Goal: Task Accomplishment & Management: Manage account settings

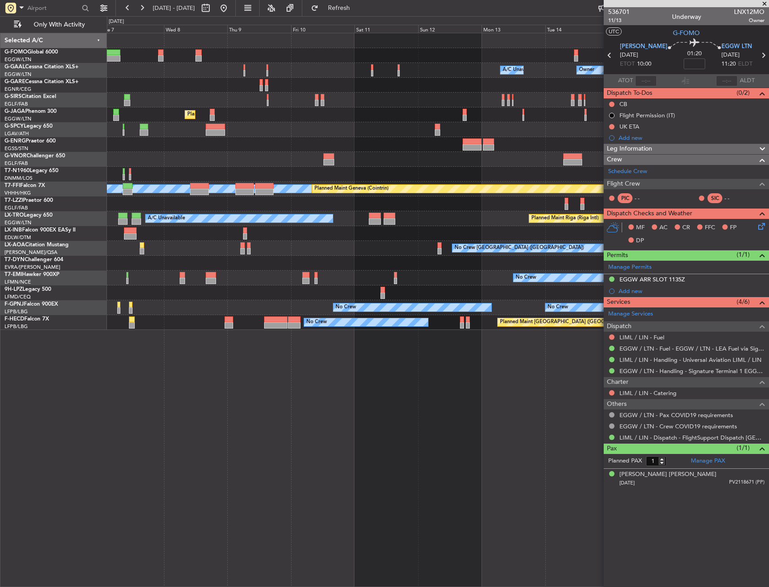
click at [518, 111] on div "Planned Maint [GEOGRAPHIC_DATA] ([GEOGRAPHIC_DATA])" at bounding box center [438, 114] width 662 height 15
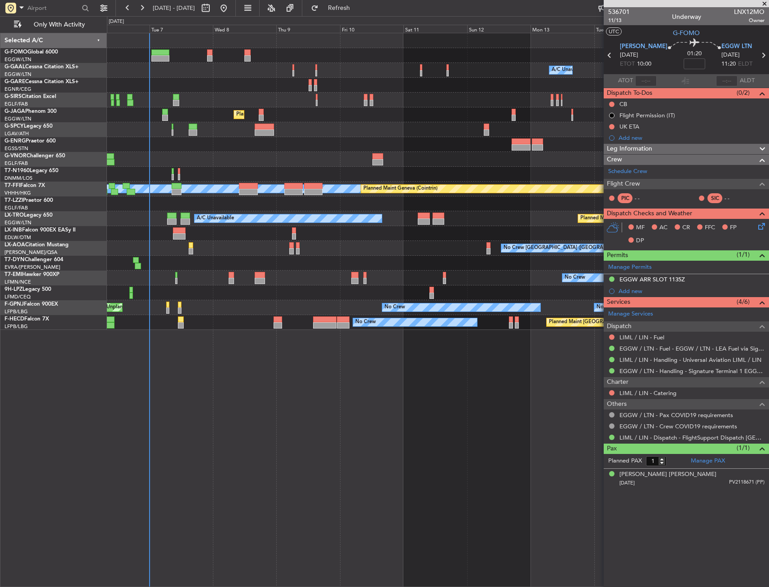
click at [264, 90] on div at bounding box center [438, 85] width 662 height 15
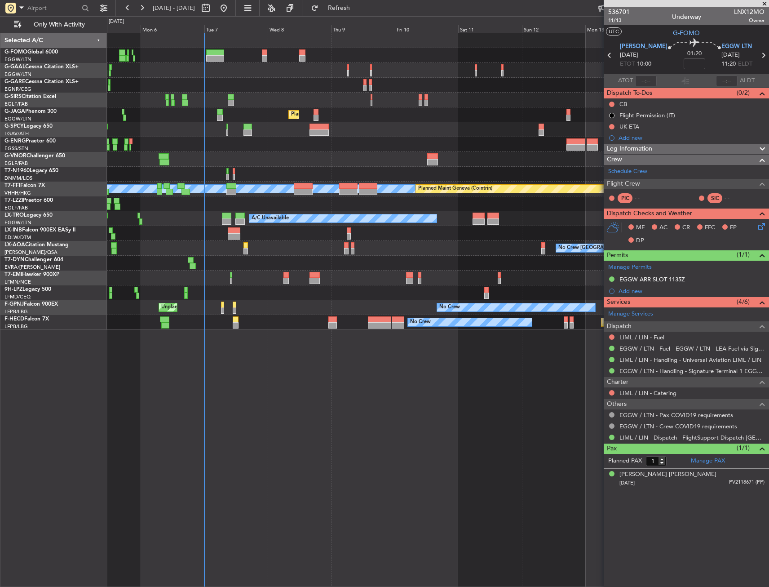
click at [264, 48] on div at bounding box center [438, 40] width 662 height 15
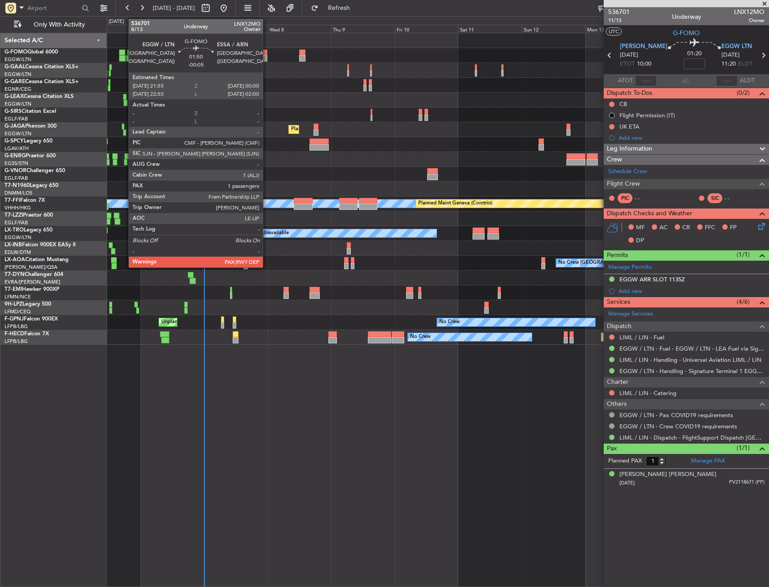
click at [267, 57] on div at bounding box center [265, 58] width 6 height 6
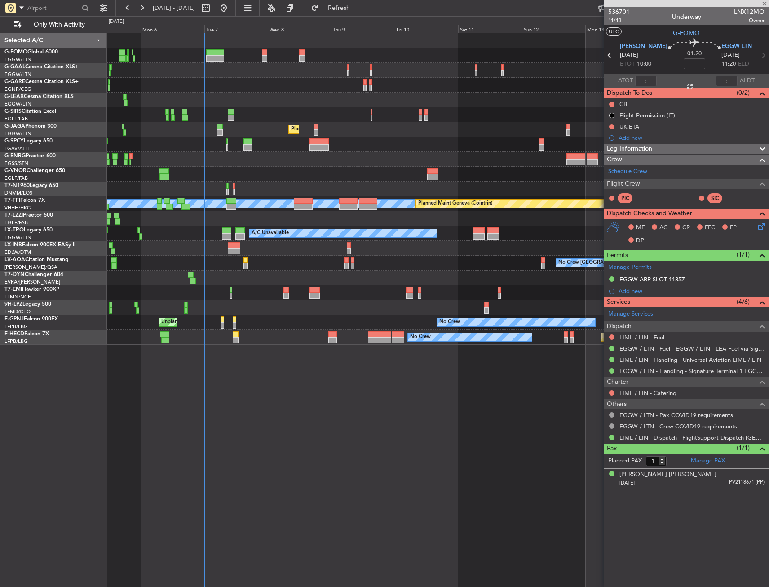
type input "-00:05"
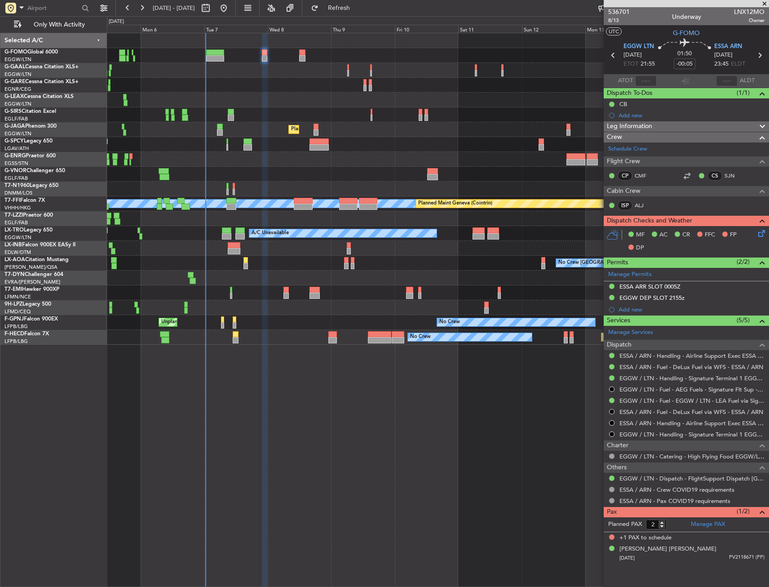
click at [762, 235] on icon at bounding box center [759, 231] width 7 height 7
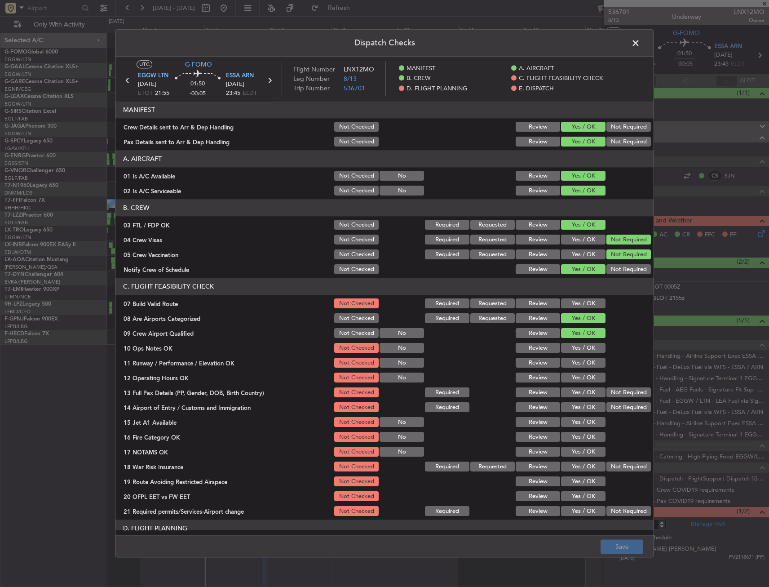
click at [640, 45] on span at bounding box center [640, 45] width 0 height 18
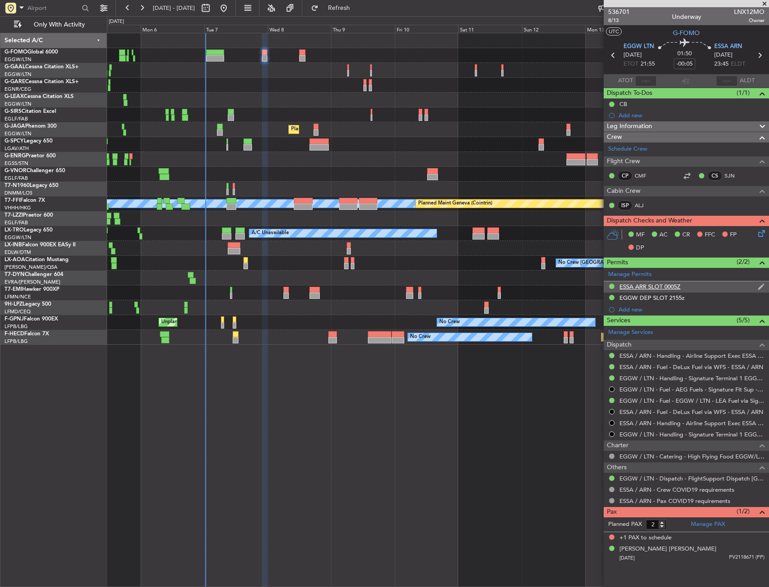
click at [664, 288] on div "ESSA ARR SLOT 0005Z" at bounding box center [649, 286] width 61 height 8
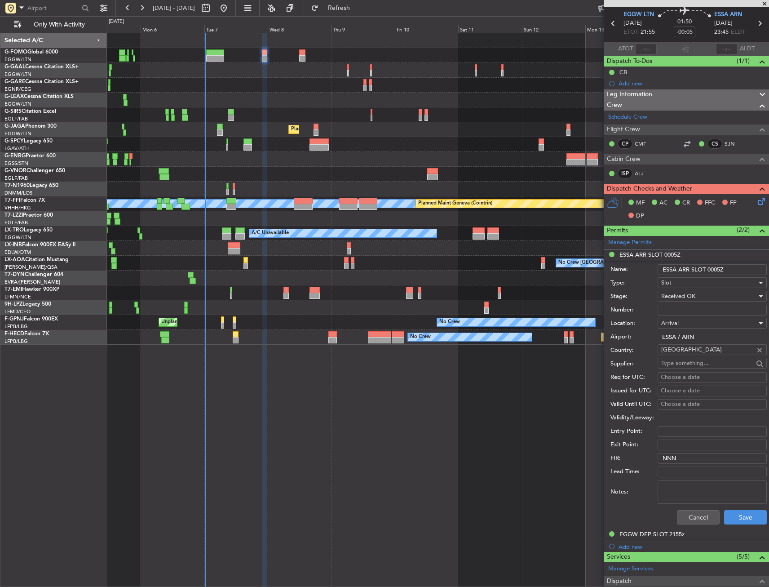
scroll to position [45, 0]
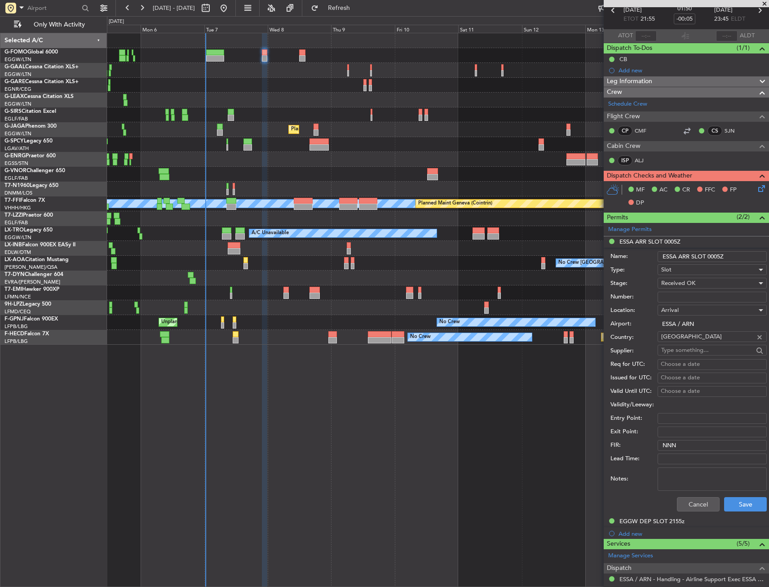
click at [694, 511] on div "Cancel Save" at bounding box center [688, 503] width 156 height 23
drag, startPoint x: 692, startPoint y: 502, endPoint x: 685, endPoint y: 498, distance: 7.5
click at [691, 501] on button "Cancel" at bounding box center [698, 504] width 43 height 14
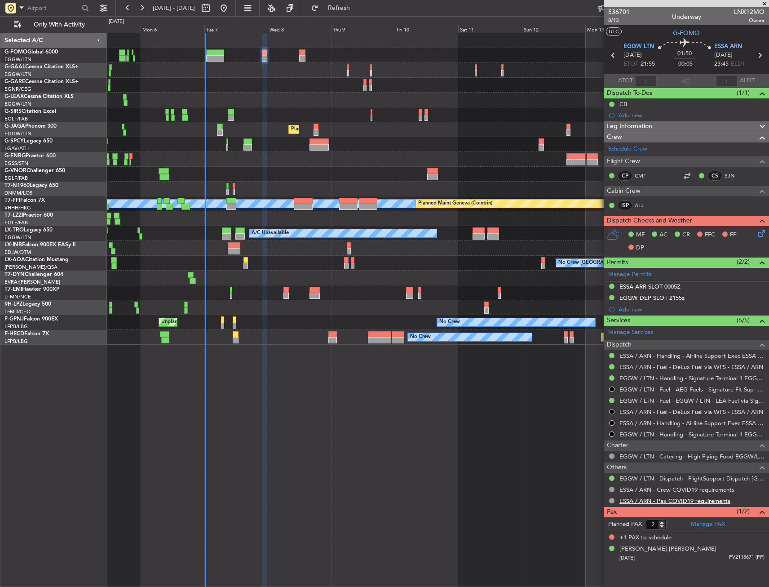
scroll to position [0, 0]
click at [643, 300] on div "EGGW DEP SLOT 2155z" at bounding box center [651, 298] width 65 height 8
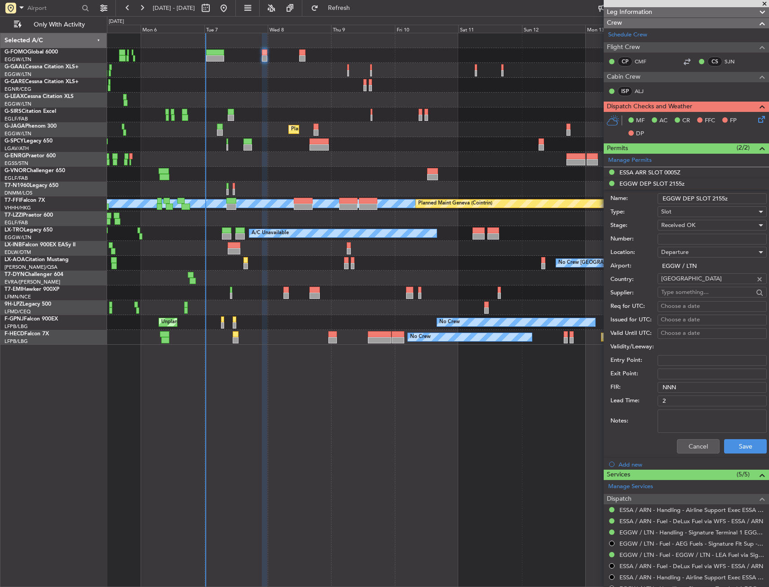
scroll to position [180, 0]
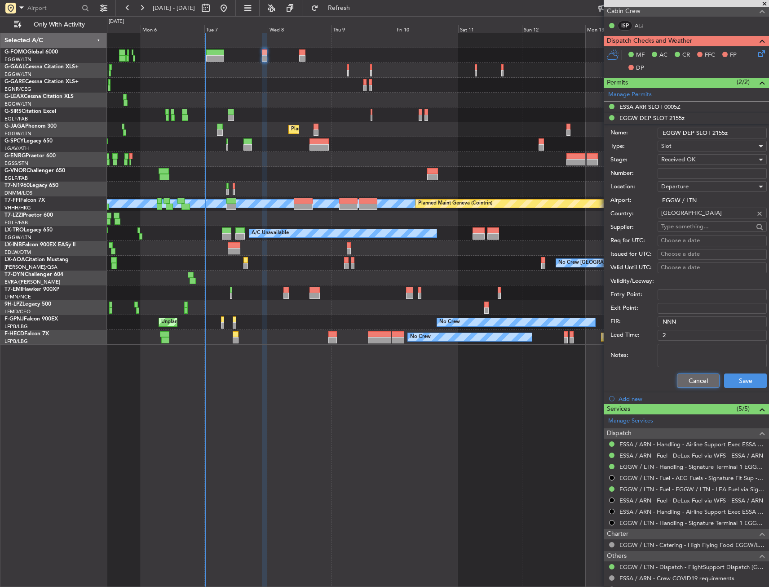
click at [689, 378] on button "Cancel" at bounding box center [698, 380] width 43 height 14
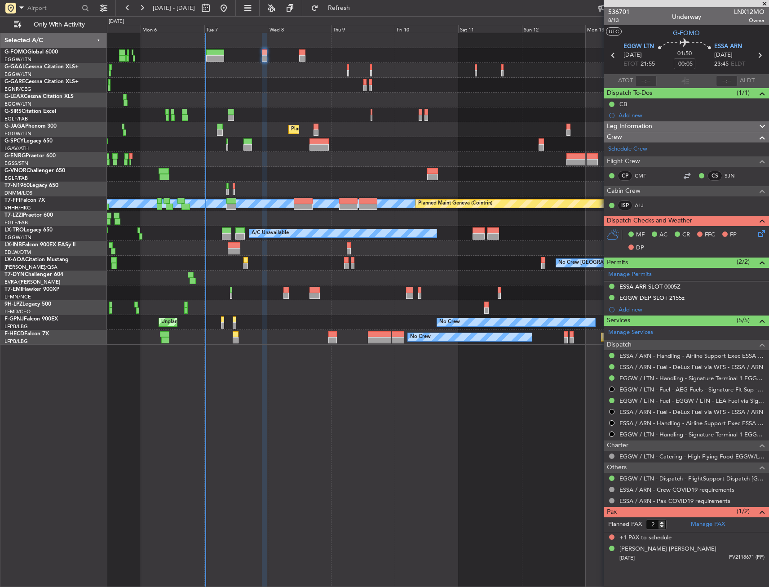
click at [759, 231] on icon at bounding box center [759, 231] width 7 height 7
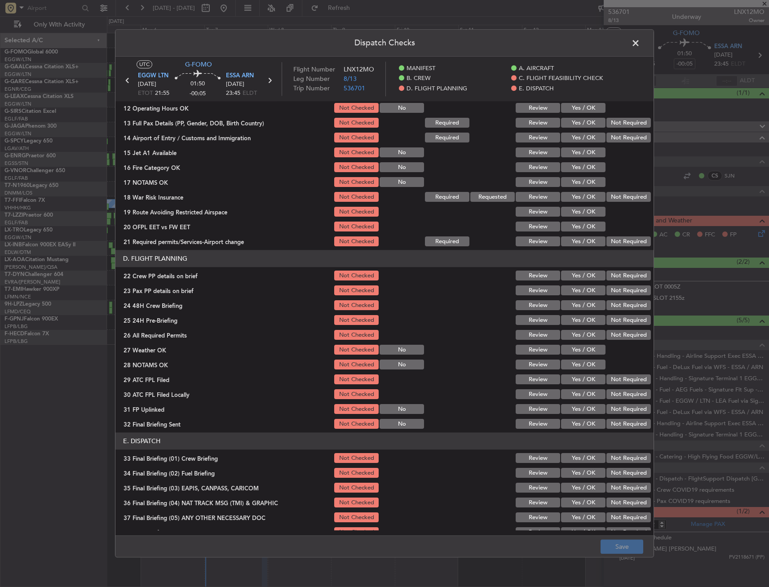
scroll to position [180, 0]
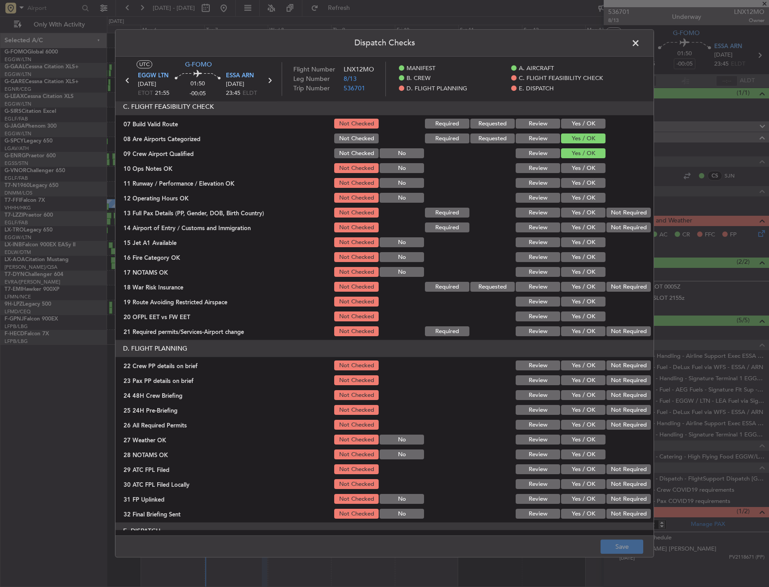
click at [580, 173] on div "Yes / OK" at bounding box center [582, 168] width 45 height 13
click at [576, 176] on section "C. FLIGHT FEASIBILITY CHECK 07 Build Valid Route Not Checked Required Requested…" at bounding box center [384, 217] width 538 height 239
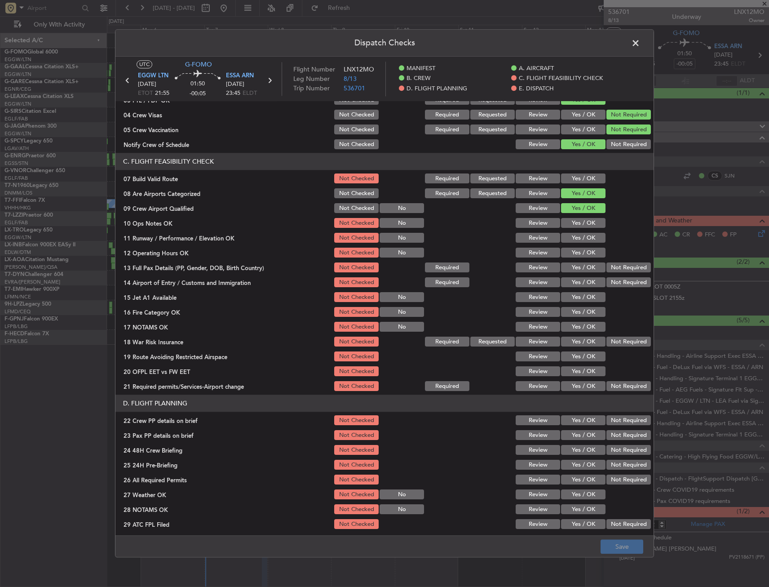
scroll to position [90, 0]
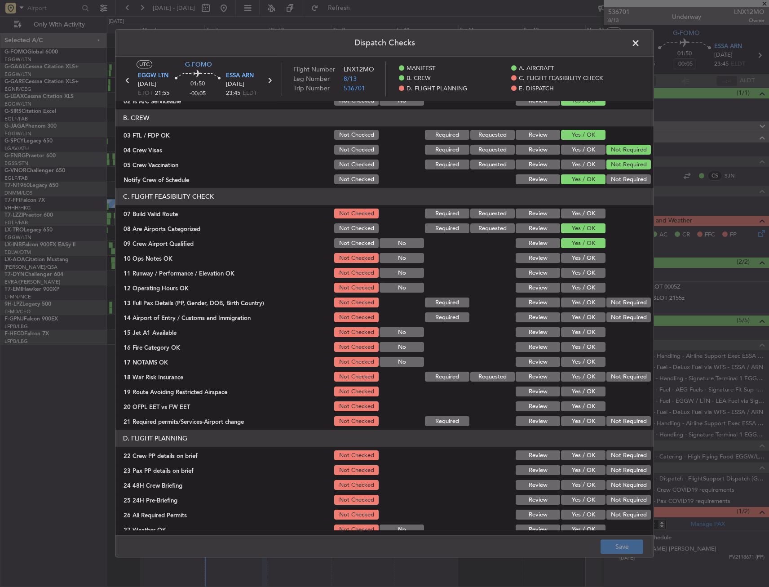
click at [570, 212] on button "Yes / OK" at bounding box center [583, 214] width 44 height 10
click at [572, 272] on button "Yes / OK" at bounding box center [583, 273] width 44 height 10
drag, startPoint x: 577, startPoint y: 254, endPoint x: 576, endPoint y: 260, distance: 6.4
click at [577, 254] on button "Yes / OK" at bounding box center [583, 258] width 44 height 10
click at [573, 288] on button "Yes / OK" at bounding box center [583, 288] width 44 height 10
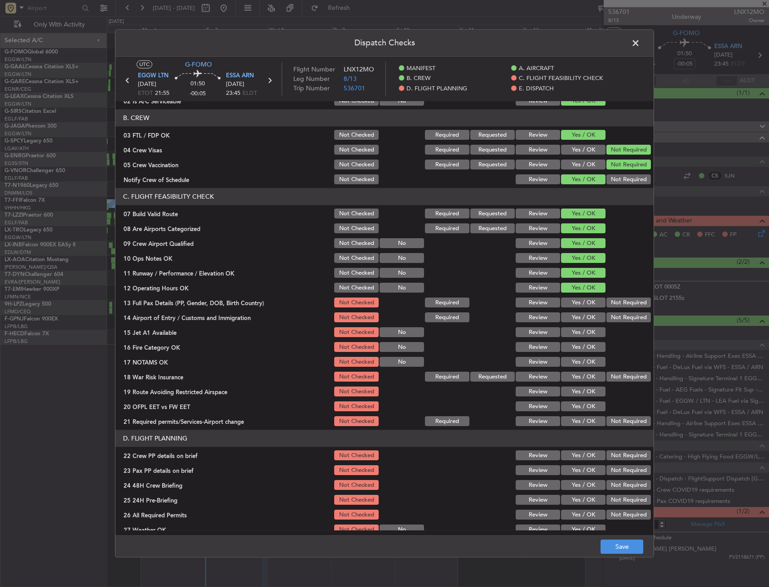
drag, startPoint x: 573, startPoint y: 311, endPoint x: 573, endPoint y: 324, distance: 13.0
click at [573, 312] on div "Yes / OK" at bounding box center [582, 317] width 45 height 13
click at [573, 324] on section "C. FLIGHT FEASIBILITY CHECK 07 Build Valid Route Not Checked Required Requested…" at bounding box center [384, 307] width 538 height 239
click at [573, 314] on button "Yes / OK" at bounding box center [583, 318] width 44 height 10
click at [573, 307] on button "Yes / OK" at bounding box center [583, 303] width 44 height 10
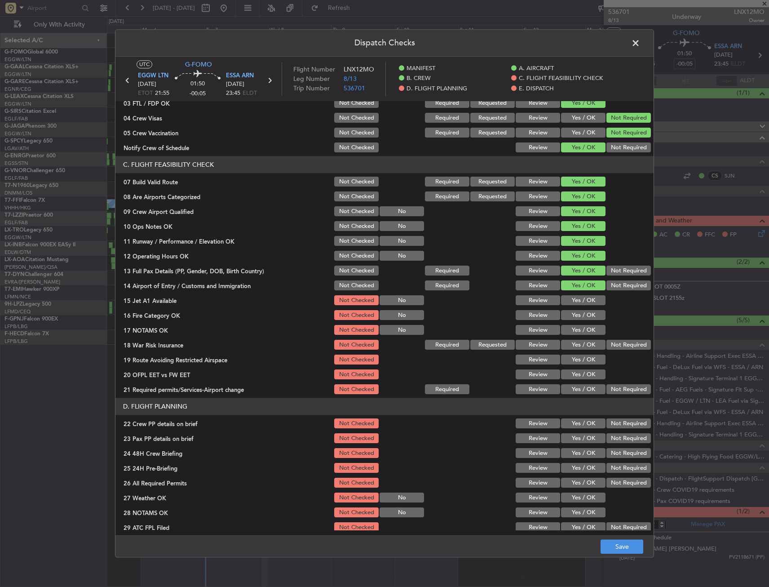
scroll to position [135, 0]
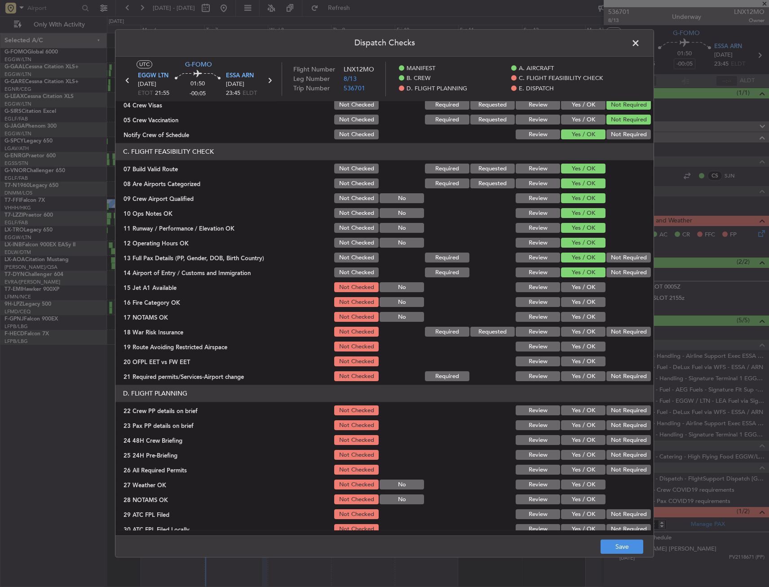
click at [571, 313] on button "Yes / OK" at bounding box center [583, 317] width 44 height 10
click at [570, 299] on button "Yes / OK" at bounding box center [583, 302] width 44 height 10
click at [570, 284] on button "Yes / OK" at bounding box center [583, 287] width 44 height 10
click at [611, 331] on button "Not Required" at bounding box center [628, 332] width 44 height 10
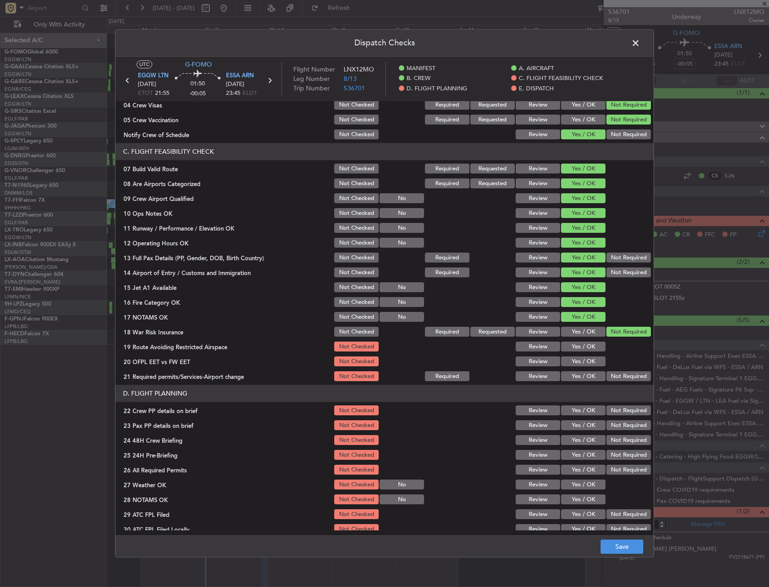
click at [578, 346] on button "Yes / OK" at bounding box center [583, 347] width 44 height 10
click at [573, 362] on button "Yes / OK" at bounding box center [583, 362] width 44 height 10
click at [571, 379] on button "Yes / OK" at bounding box center [583, 376] width 44 height 10
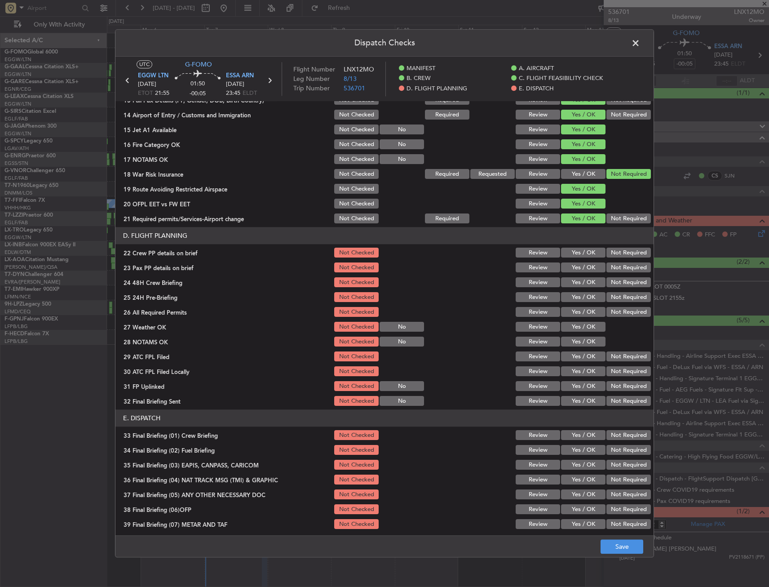
scroll to position [359, 0]
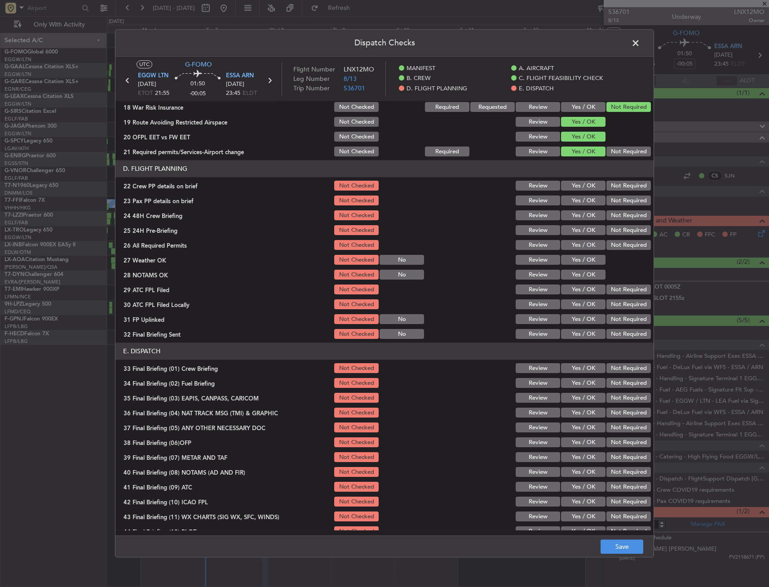
click at [573, 208] on section "D. FLIGHT PLANNING 22 Crew PP details on brief Not Checked Review Yes / OK Not …" at bounding box center [384, 250] width 538 height 180
click at [570, 191] on div "Yes / OK" at bounding box center [582, 186] width 45 height 13
drag, startPoint x: 570, startPoint y: 188, endPoint x: 570, endPoint y: 198, distance: 10.8
click at [570, 189] on button "Yes / OK" at bounding box center [583, 186] width 44 height 10
click at [570, 206] on div "Yes / OK" at bounding box center [582, 200] width 45 height 13
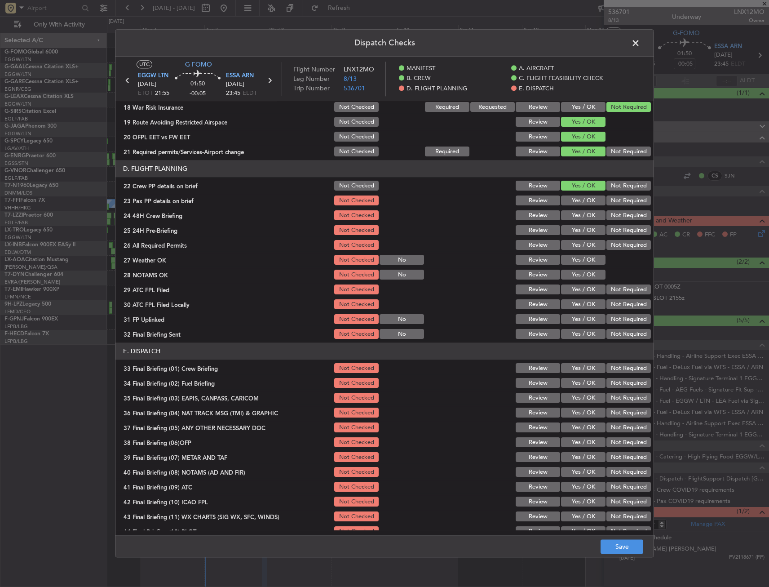
click at [570, 215] on button "Yes / OK" at bounding box center [583, 216] width 44 height 10
click at [571, 200] on button "Yes / OK" at bounding box center [583, 201] width 44 height 10
drag, startPoint x: 614, startPoint y: 222, endPoint x: 610, endPoint y: 227, distance: 6.1
click at [613, 225] on section "D. FLIGHT PLANNING 22 Crew PP details on brief Not Checked Review Yes / OK Not …" at bounding box center [384, 250] width 538 height 180
drag, startPoint x: 610, startPoint y: 227, endPoint x: 595, endPoint y: 238, distance: 18.8
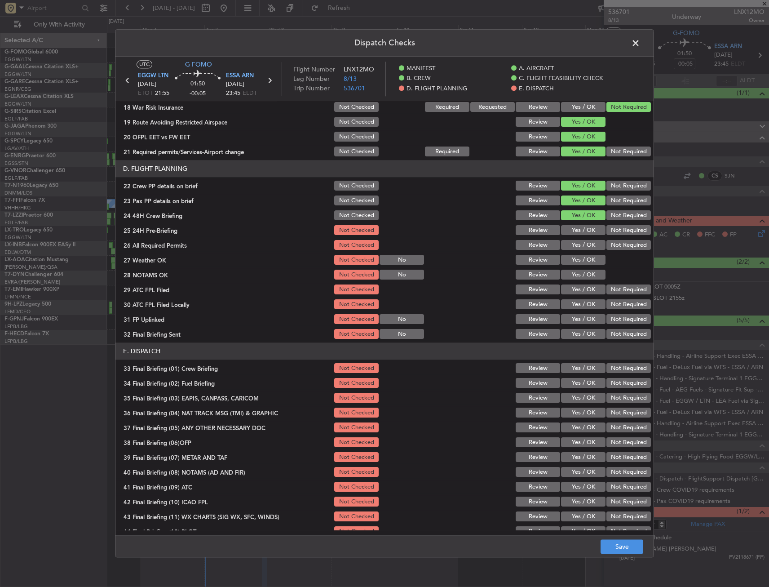
click at [609, 228] on button "Not Required" at bounding box center [628, 230] width 44 height 10
drag, startPoint x: 586, startPoint y: 240, endPoint x: 582, endPoint y: 247, distance: 7.6
click at [586, 240] on button "Yes / OK" at bounding box center [583, 245] width 44 height 10
drag, startPoint x: 581, startPoint y: 259, endPoint x: 578, endPoint y: 275, distance: 15.9
click at [581, 260] on button "Yes / OK" at bounding box center [583, 260] width 44 height 10
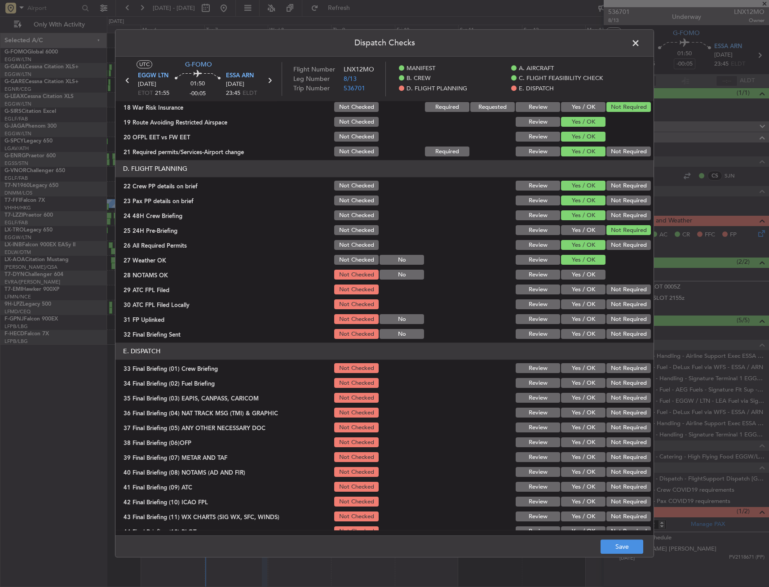
drag, startPoint x: 578, startPoint y: 276, endPoint x: 578, endPoint y: 285, distance: 9.0
click at [578, 277] on button "Yes / OK" at bounding box center [583, 275] width 44 height 10
click at [578, 287] on button "Yes / OK" at bounding box center [583, 290] width 44 height 10
click at [586, 301] on button "Yes / OK" at bounding box center [583, 305] width 44 height 10
drag, startPoint x: 584, startPoint y: 309, endPoint x: 583, endPoint y: 318, distance: 9.0
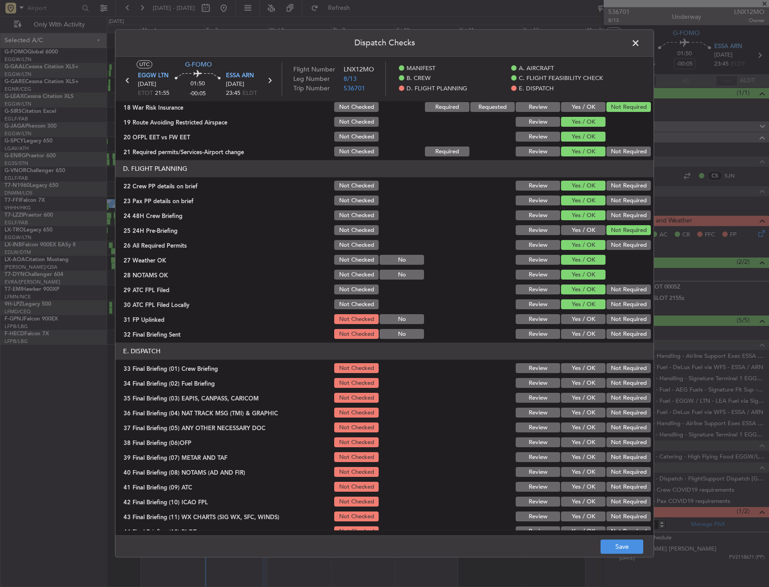
click at [584, 310] on div "Yes / OK" at bounding box center [582, 304] width 45 height 13
click at [583, 318] on button "Yes / OK" at bounding box center [583, 319] width 44 height 10
click at [581, 331] on button "Yes / OK" at bounding box center [583, 334] width 44 height 10
drag, startPoint x: 622, startPoint y: 307, endPoint x: 612, endPoint y: 309, distance: 10.2
click at [622, 307] on button "Not Required" at bounding box center [628, 305] width 44 height 10
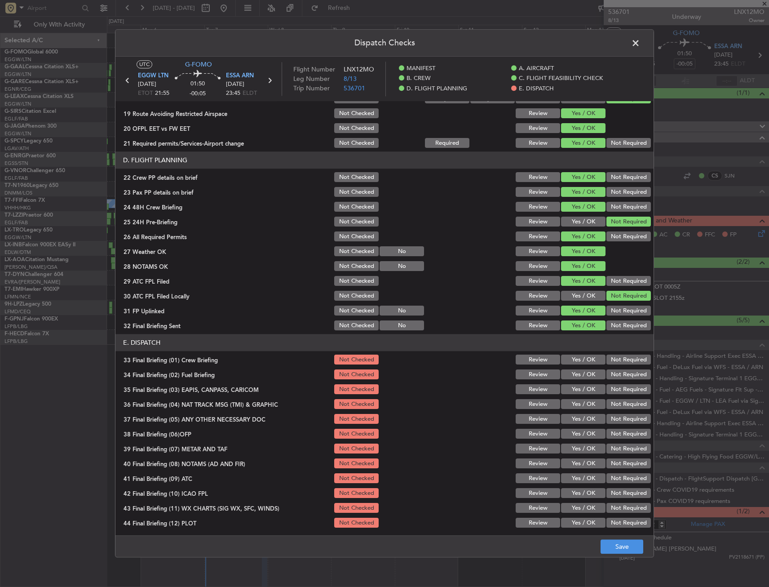
scroll to position [369, 0]
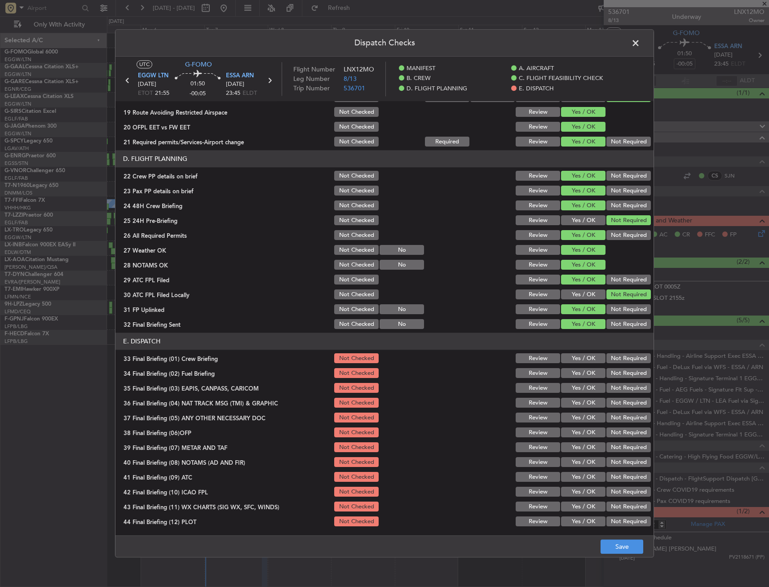
click at [564, 358] on button "Yes / OK" at bounding box center [583, 358] width 44 height 10
drag, startPoint x: 619, startPoint y: 402, endPoint x: 617, endPoint y: 386, distance: 15.9
click at [618, 400] on button "Not Required" at bounding box center [628, 403] width 44 height 10
click at [617, 386] on button "Not Required" at bounding box center [628, 388] width 44 height 10
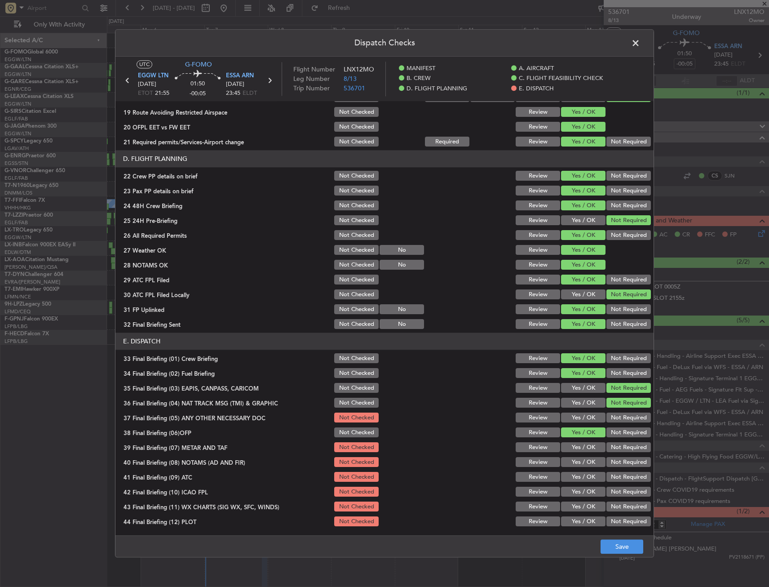
click at [584, 416] on button "Yes / OK" at bounding box center [583, 418] width 44 height 10
click at [581, 453] on div "Yes / OK" at bounding box center [582, 447] width 45 height 13
click at [575, 462] on button "Yes / OK" at bounding box center [583, 462] width 44 height 10
click at [575, 449] on button "Yes / OK" at bounding box center [583, 447] width 44 height 10
click at [578, 472] on button "Yes / OK" at bounding box center [583, 477] width 44 height 10
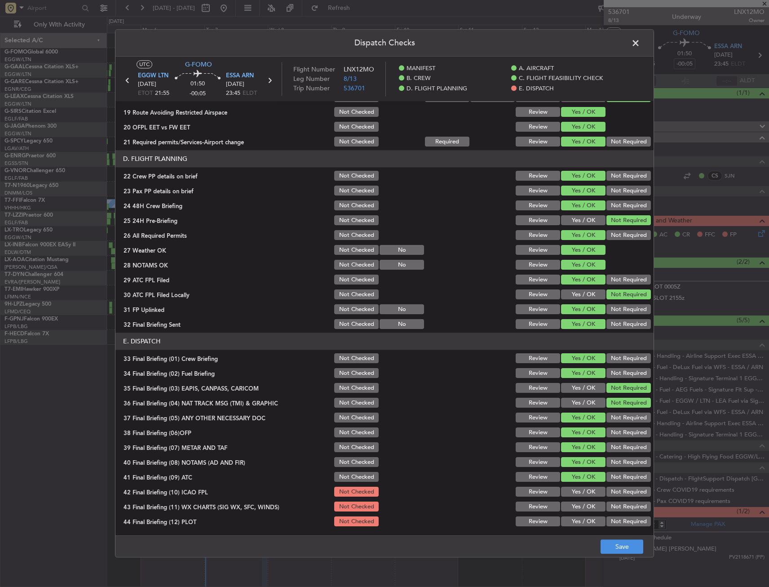
click at [575, 481] on button "Yes / OK" at bounding box center [583, 477] width 44 height 10
click at [573, 494] on button "Yes / OK" at bounding box center [583, 492] width 44 height 10
click at [574, 498] on section "E. DISPATCH 33 Final Briefing (01) Crew Briefing Not Checked Review Yes / OK No…" at bounding box center [384, 430] width 538 height 195
click at [576, 503] on button "Yes / OK" at bounding box center [583, 507] width 44 height 10
click at [568, 520] on button "Yes / OK" at bounding box center [583, 521] width 44 height 10
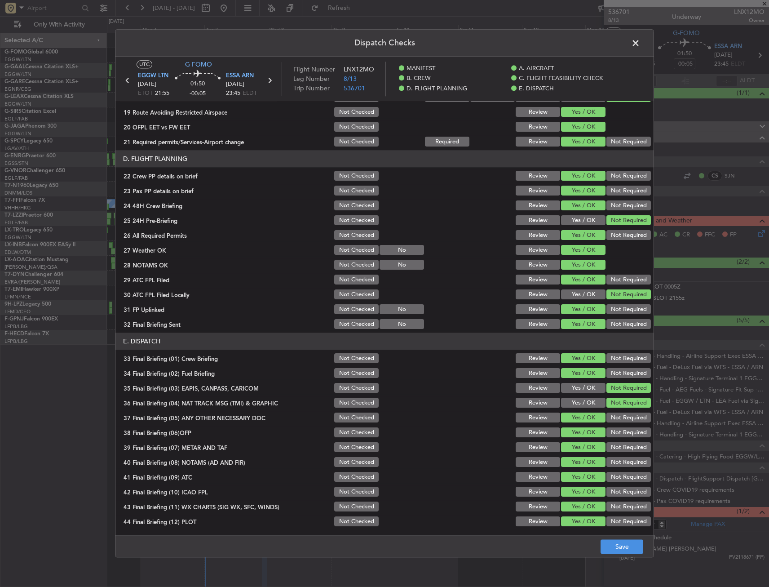
click at [611, 488] on button "Not Required" at bounding box center [628, 492] width 44 height 10
click at [615, 514] on section "E. DISPATCH 33 Final Briefing (01) Crew Briefing Not Checked Review Yes / OK No…" at bounding box center [384, 430] width 538 height 195
click at [615, 521] on button "Not Required" at bounding box center [628, 521] width 44 height 10
click at [617, 538] on footer "Save" at bounding box center [384, 546] width 538 height 22
click at [617, 550] on button "Save" at bounding box center [621, 546] width 43 height 14
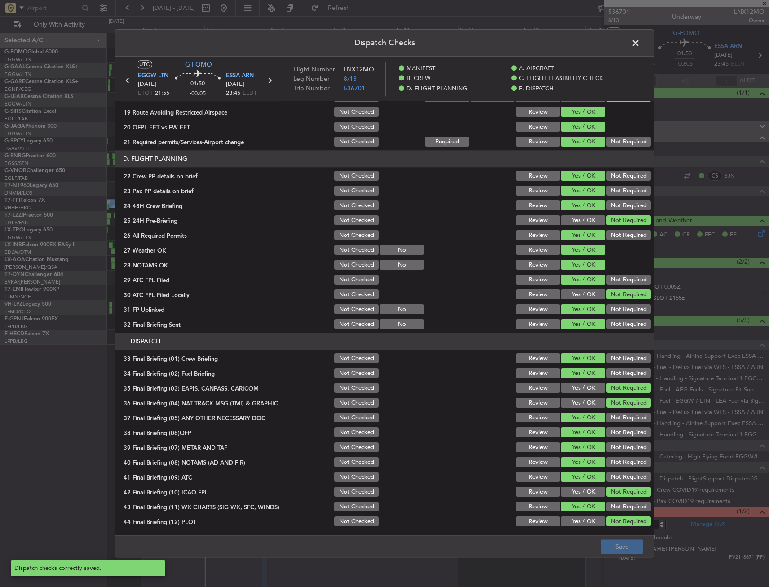
click at [640, 41] on span at bounding box center [640, 45] width 0 height 18
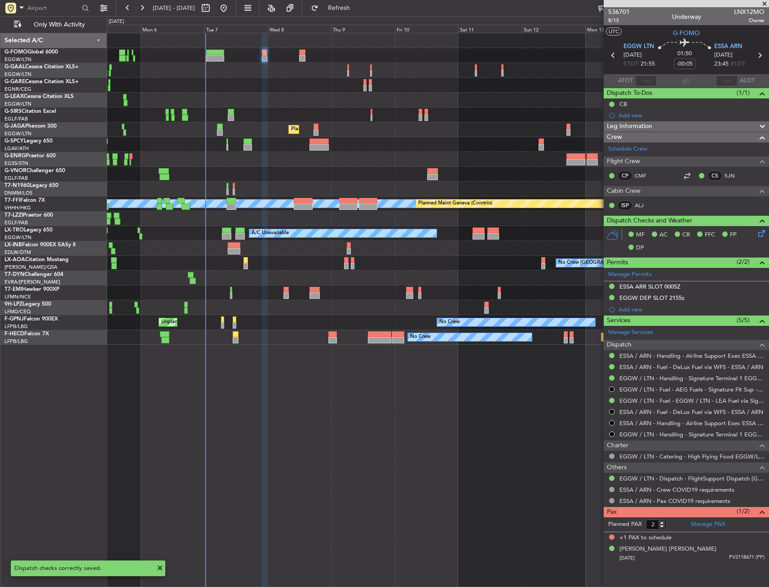
click at [650, 127] on span "Leg Information" at bounding box center [629, 126] width 45 height 10
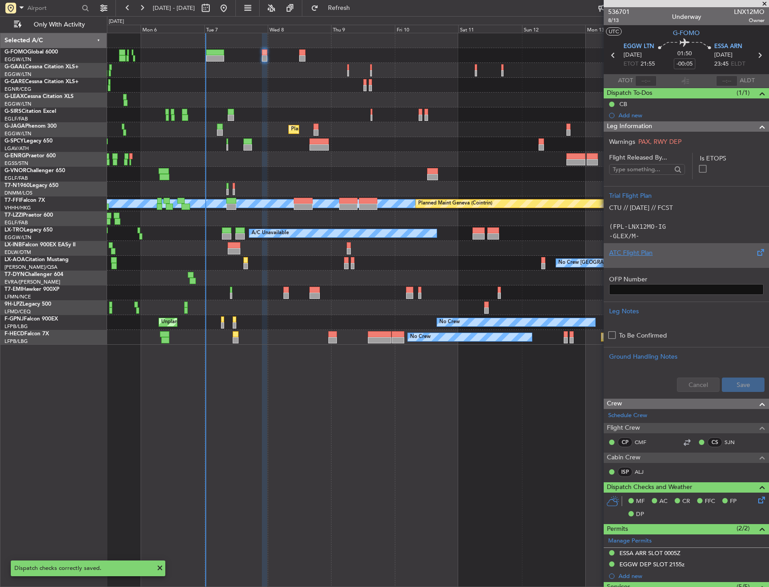
click at [644, 250] on div "ATC Flight Plan" at bounding box center [686, 252] width 154 height 9
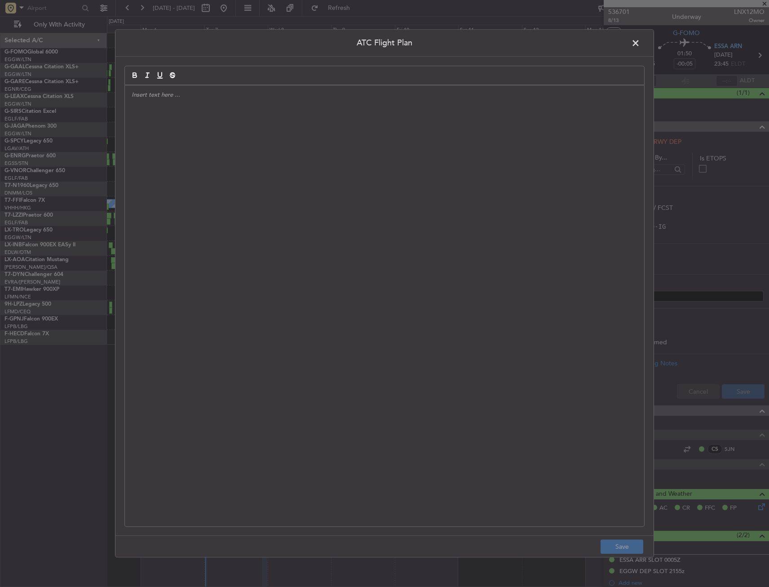
click at [369, 124] on div at bounding box center [384, 305] width 519 height 441
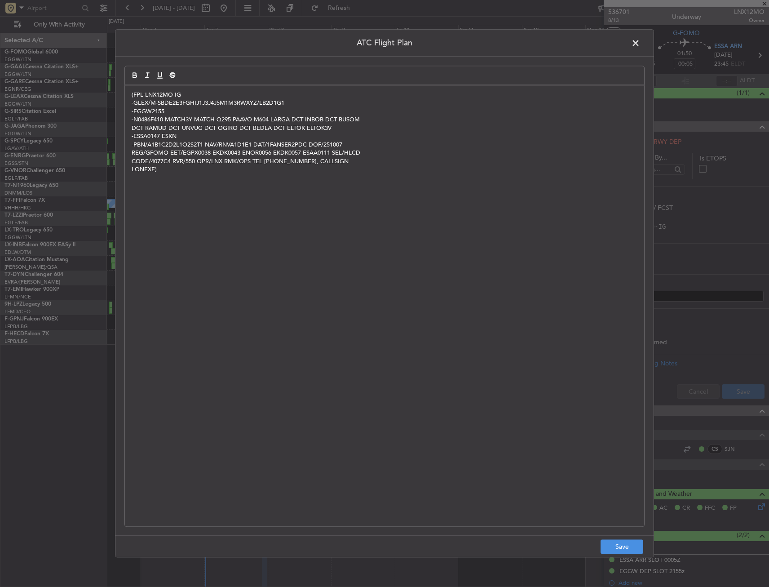
scroll to position [0, 0]
drag, startPoint x: 625, startPoint y: 550, endPoint x: 686, endPoint y: 481, distance: 92.3
click at [625, 549] on button "Save" at bounding box center [621, 546] width 43 height 14
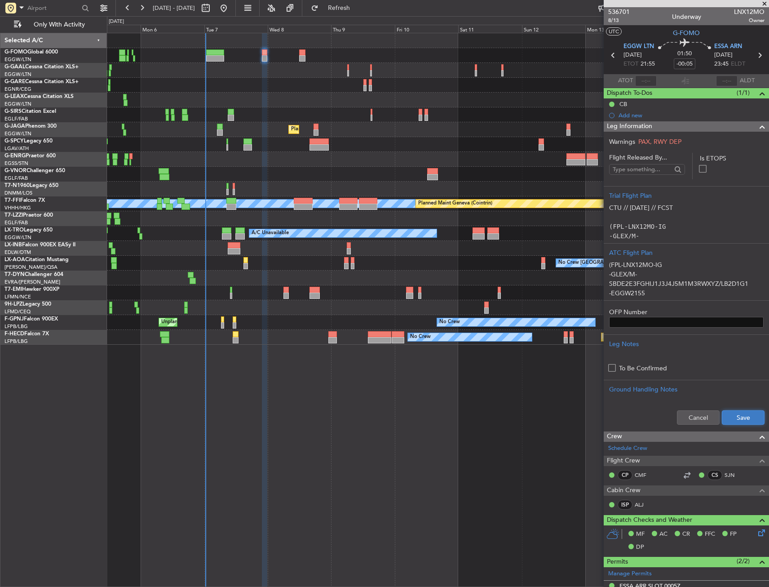
click at [744, 413] on button "Save" at bounding box center [743, 417] width 43 height 14
click at [613, 20] on span "8/13" at bounding box center [619, 21] width 22 height 8
click at [704, 128] on div "Leg Information" at bounding box center [686, 126] width 165 height 10
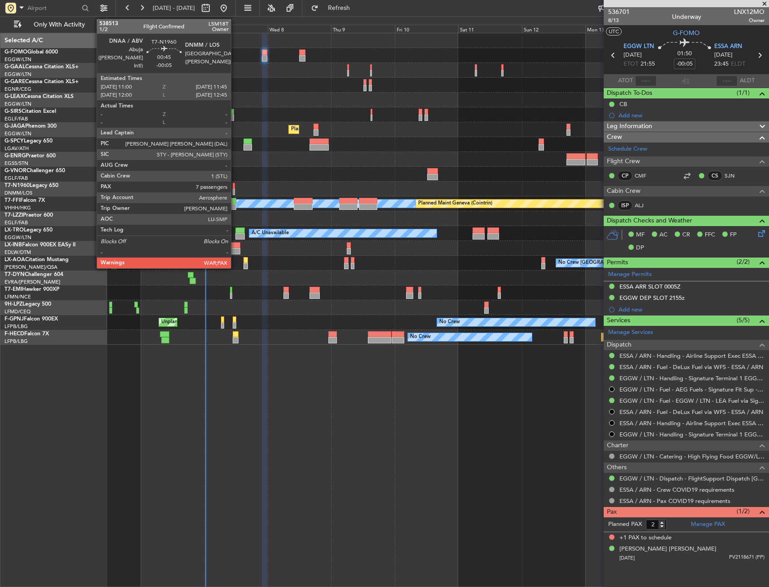
click at [235, 185] on div at bounding box center [234, 186] width 2 height 6
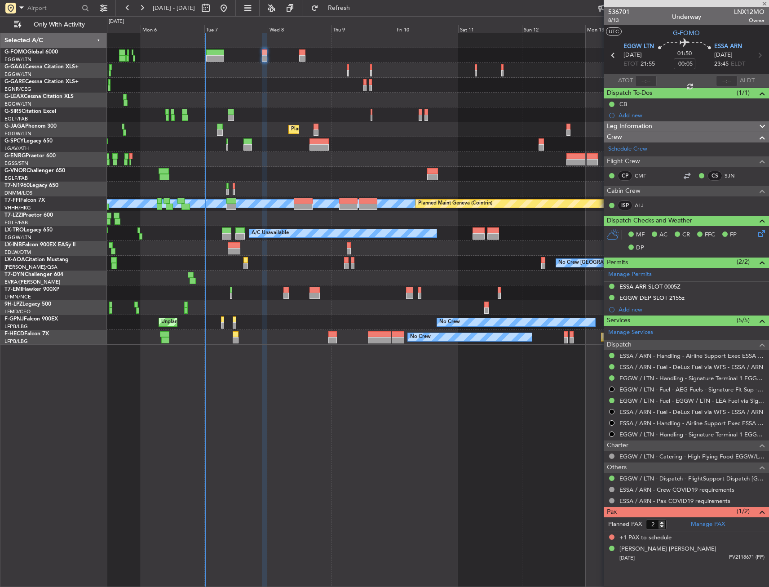
type input "7"
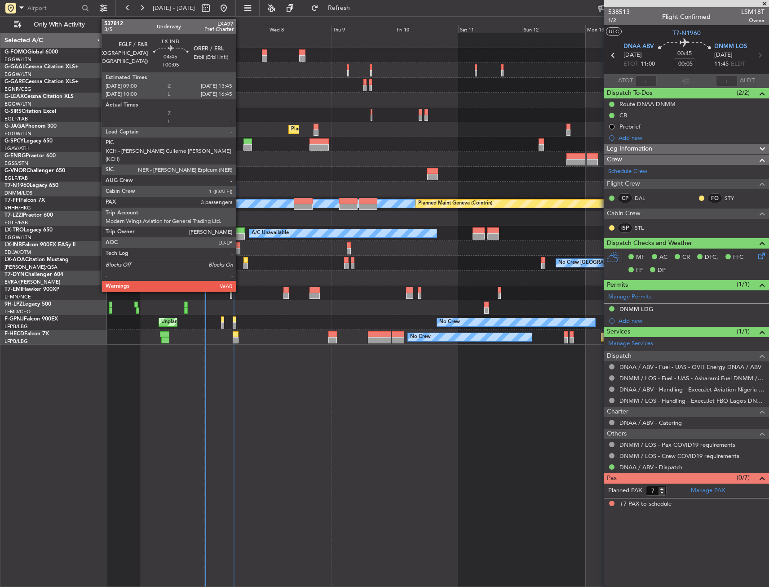
click at [240, 250] on div at bounding box center [234, 251] width 13 height 6
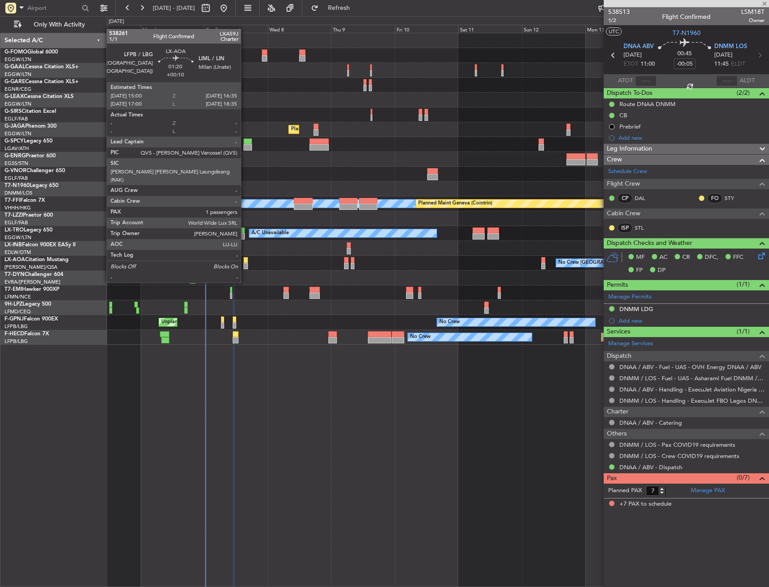
type input "+00:05"
type input "3"
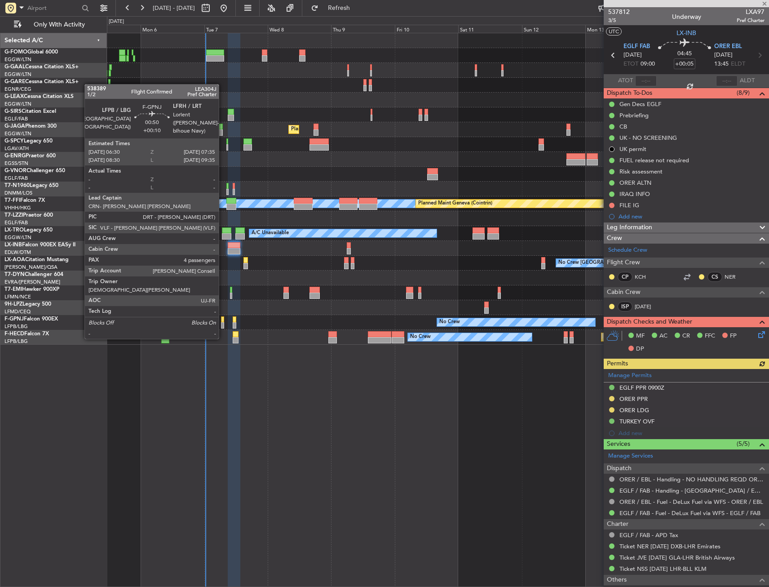
click at [223, 321] on div at bounding box center [222, 319] width 3 height 6
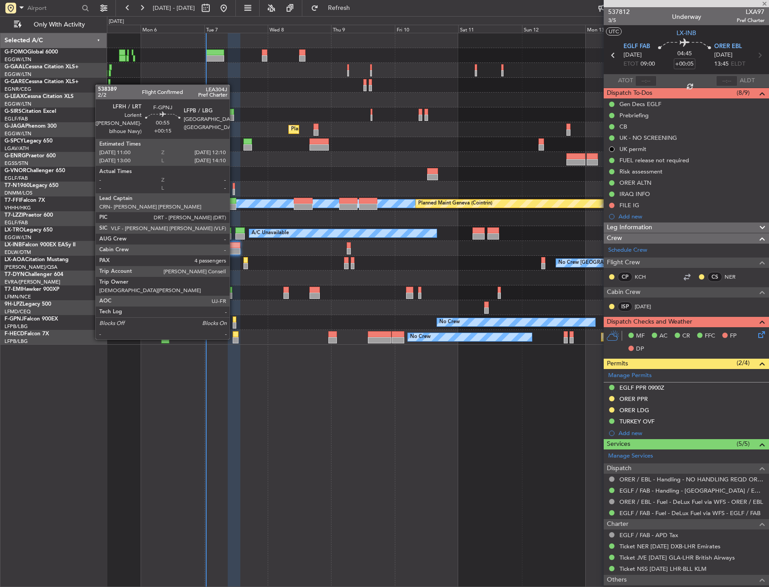
type input "+00:10"
type input "4"
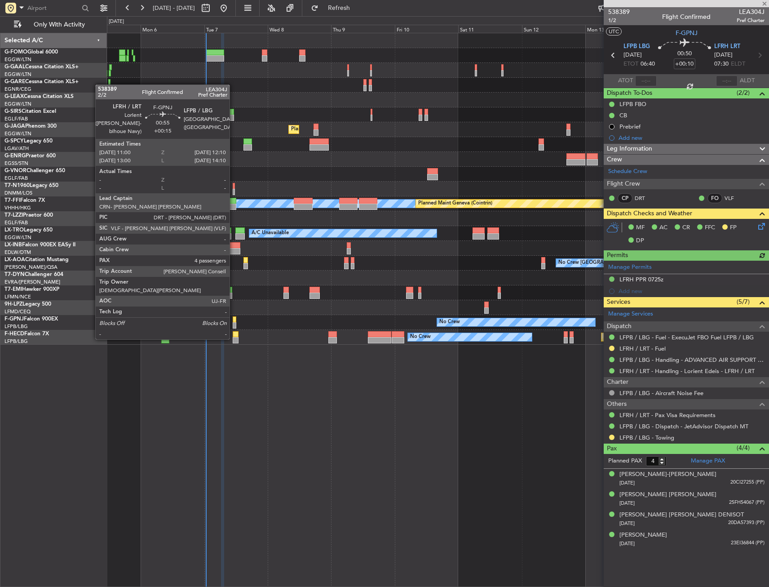
click at [234, 321] on div at bounding box center [234, 319] width 3 height 6
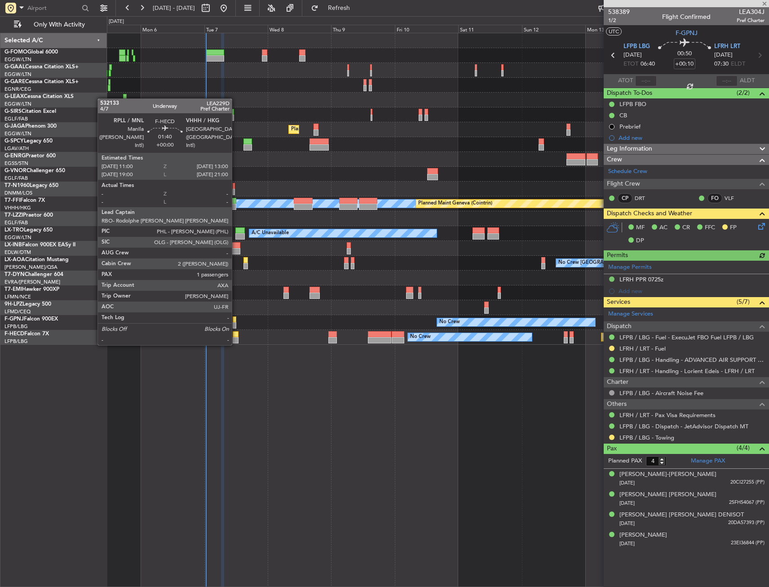
click at [236, 336] on div at bounding box center [235, 334] width 5 height 6
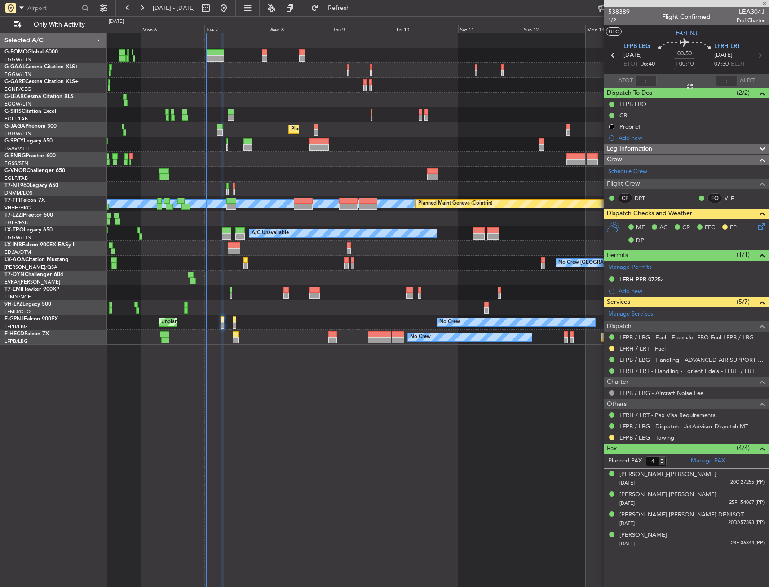
type input "1"
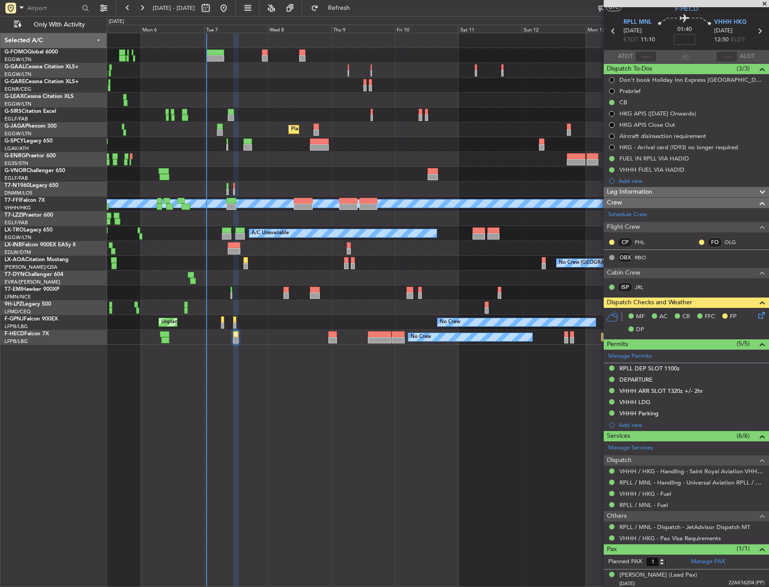
scroll to position [24, 0]
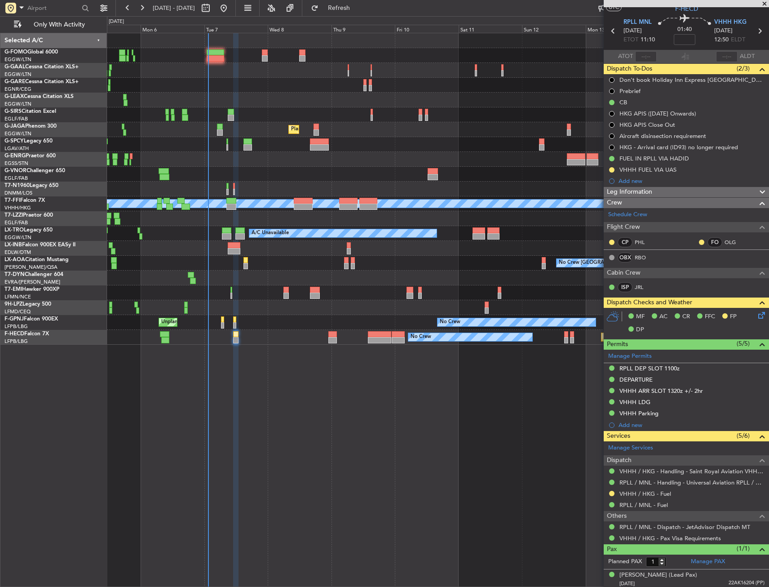
scroll to position [24, 0]
